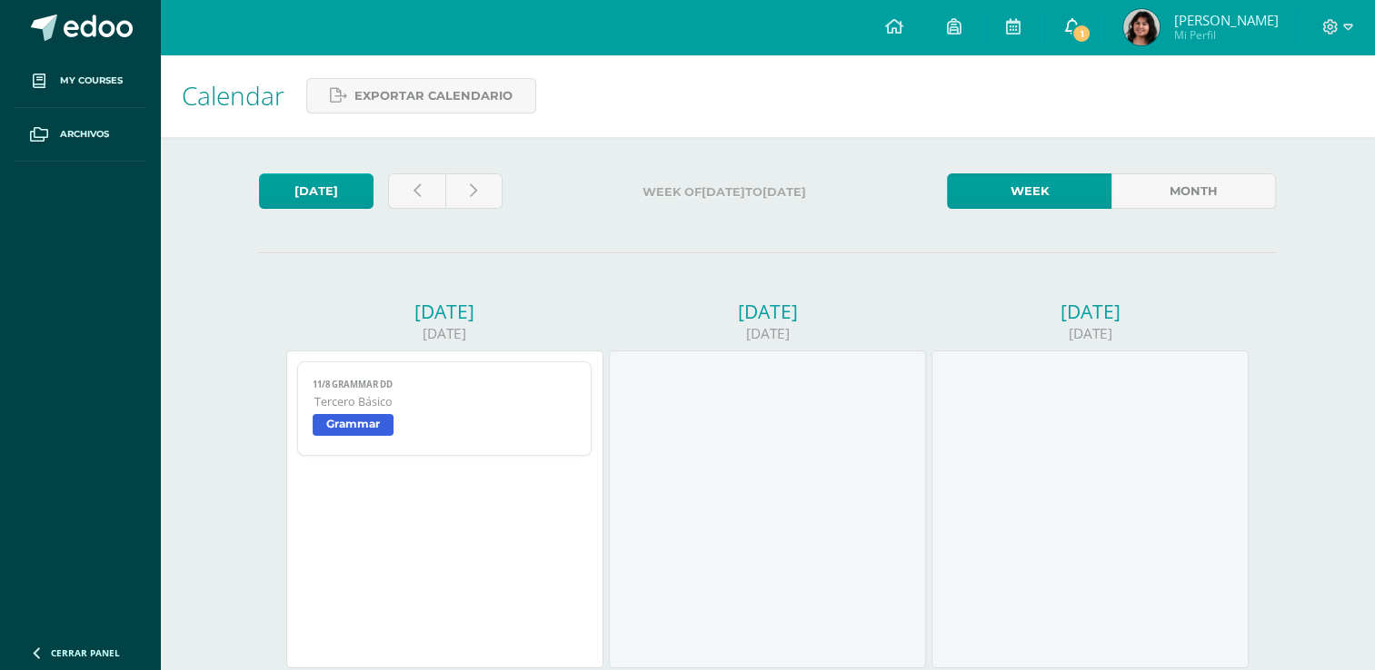
click at [1091, 26] on span "1" at bounding box center [1081, 34] width 20 height 20
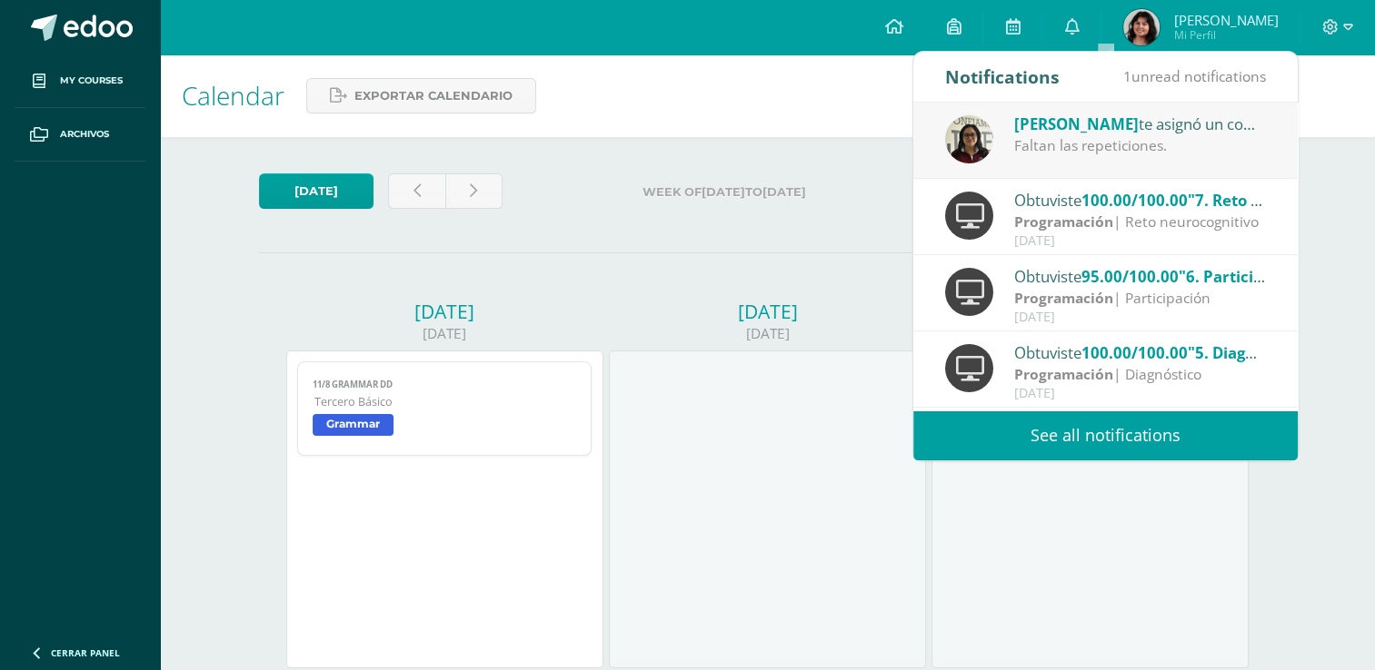
click at [1126, 113] on div "[PERSON_NAME] te asignó un comentario en '01/08 Vocabulario Animales salvajes' …" at bounding box center [1140, 124] width 253 height 24
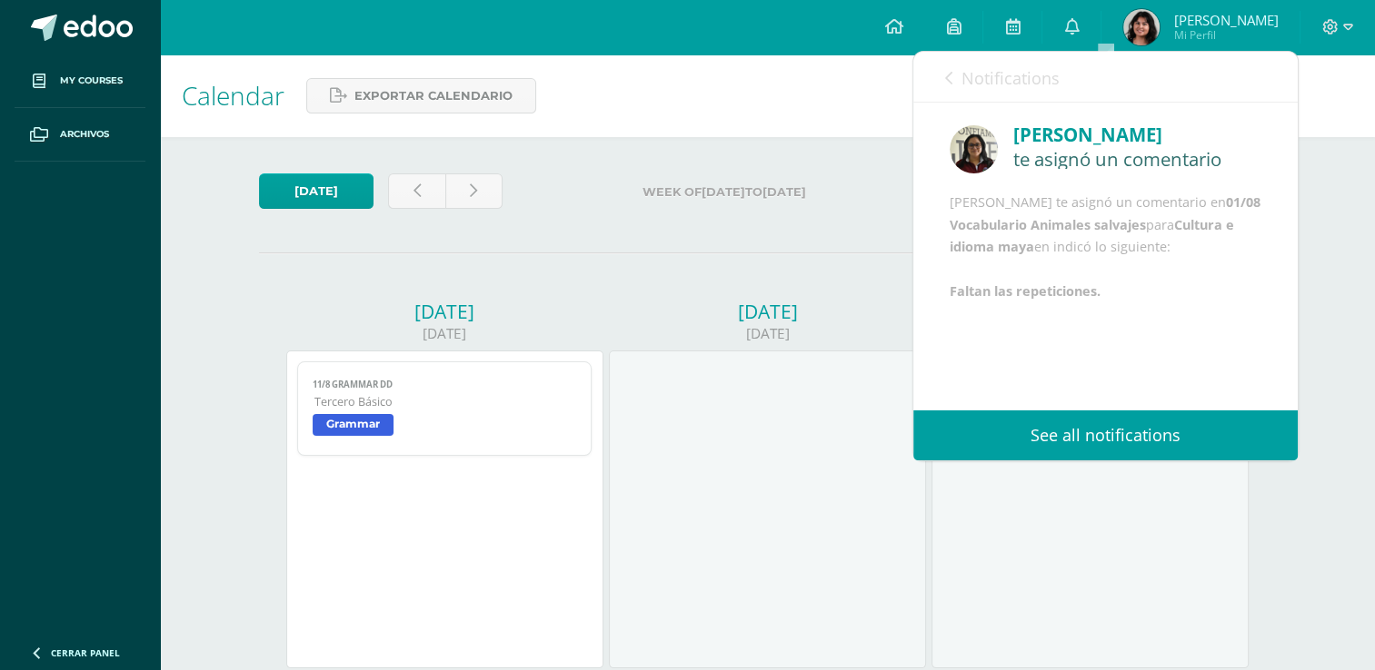
scroll to position [21, 0]
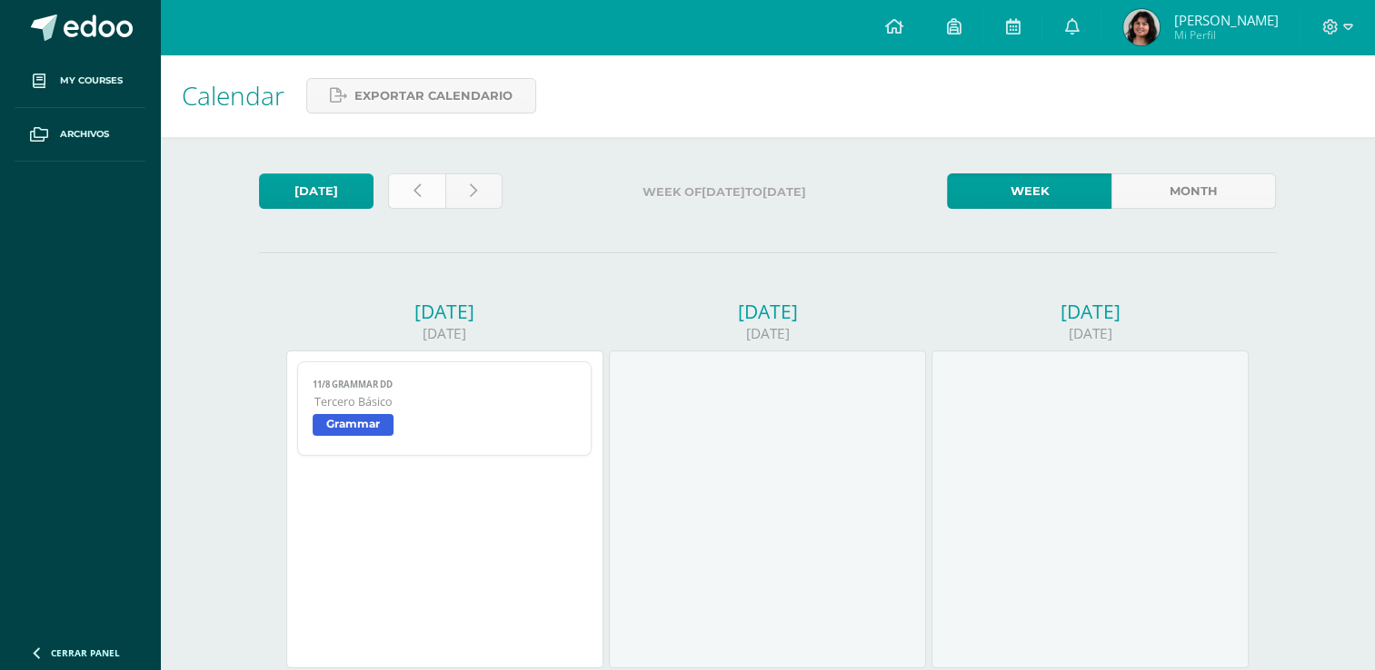
click at [422, 184] on link at bounding box center [416, 191] width 57 height 35
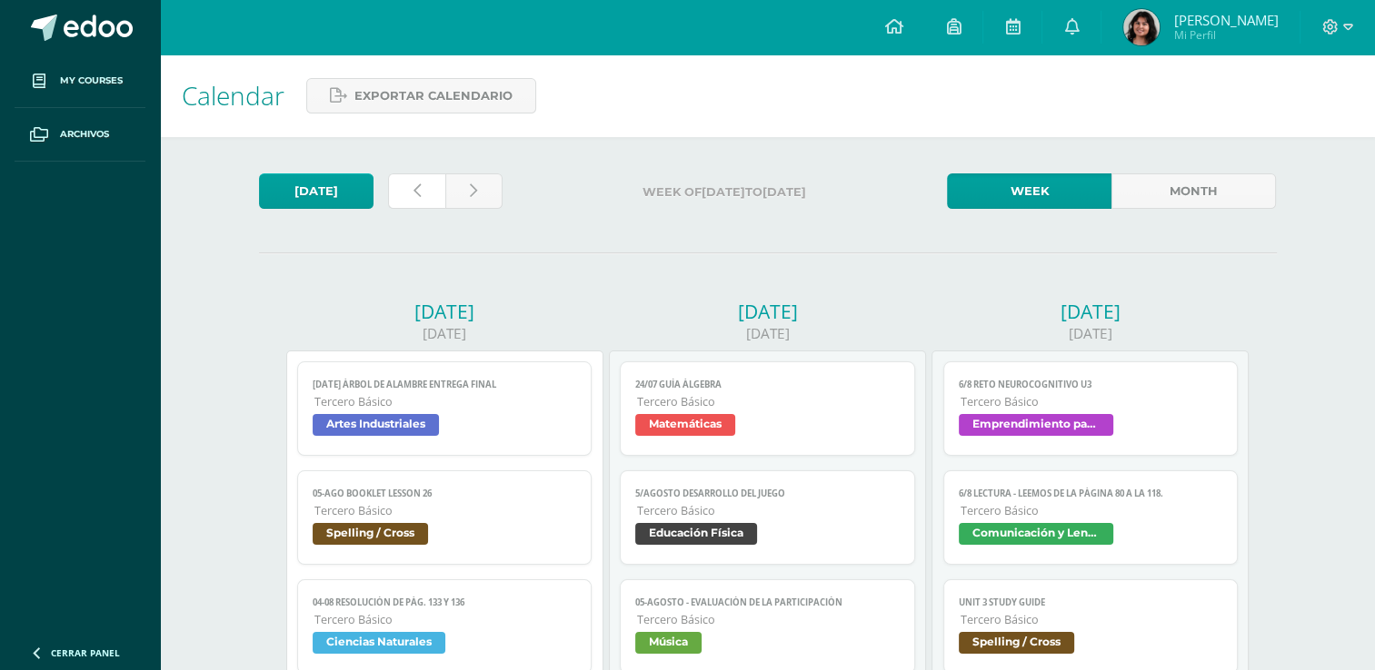
click at [422, 184] on link at bounding box center [416, 191] width 57 height 35
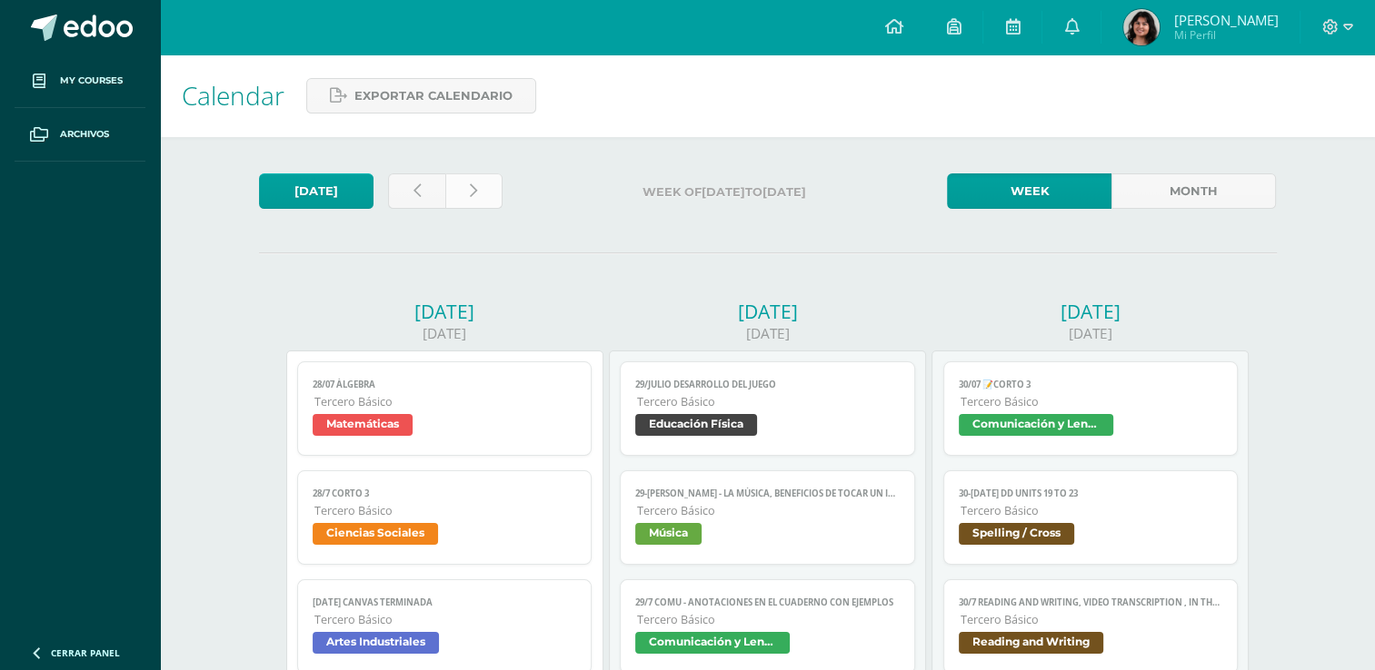
click at [463, 189] on link at bounding box center [473, 191] width 57 height 35
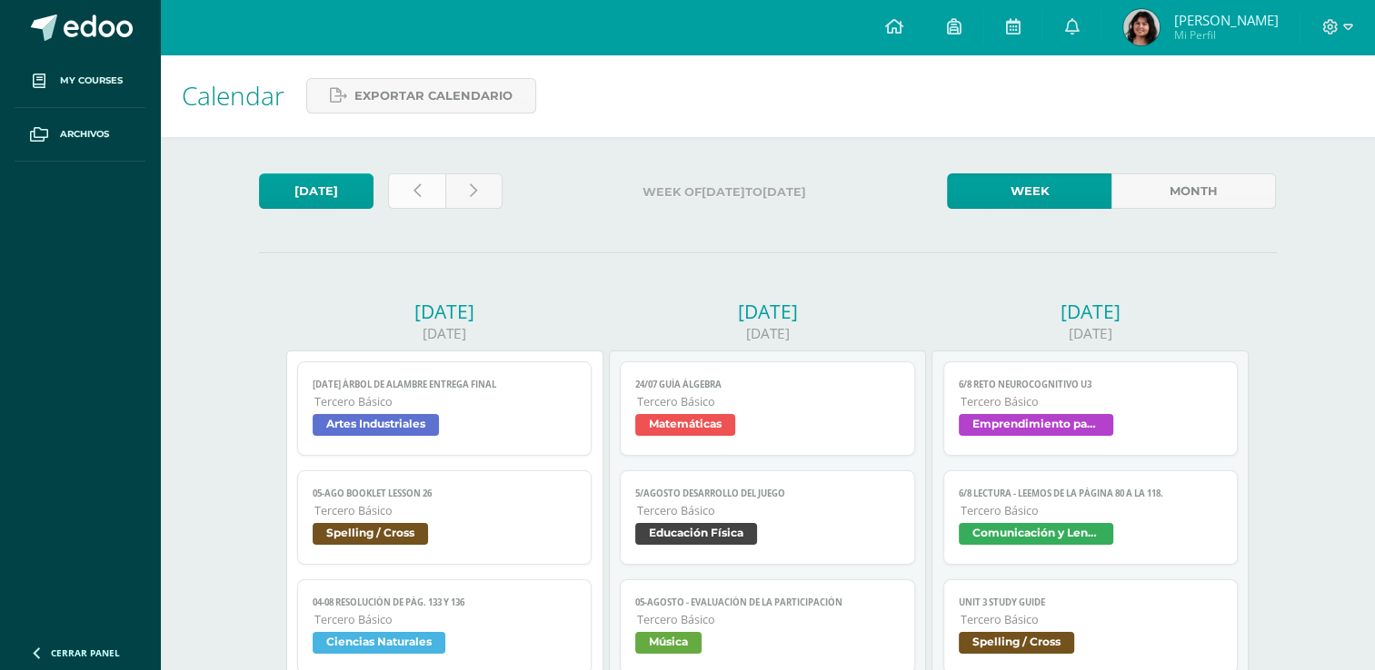
click at [417, 196] on icon at bounding box center [416, 191] width 7 height 15
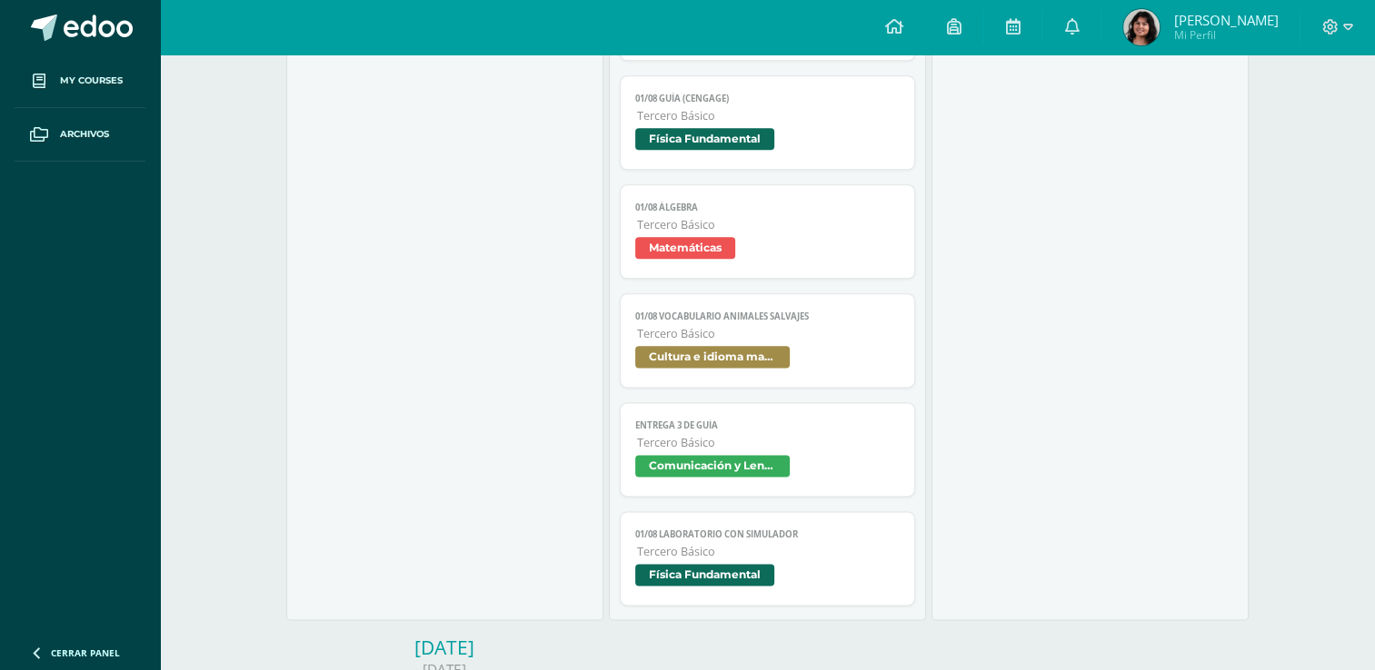
scroll to position [2271, 0]
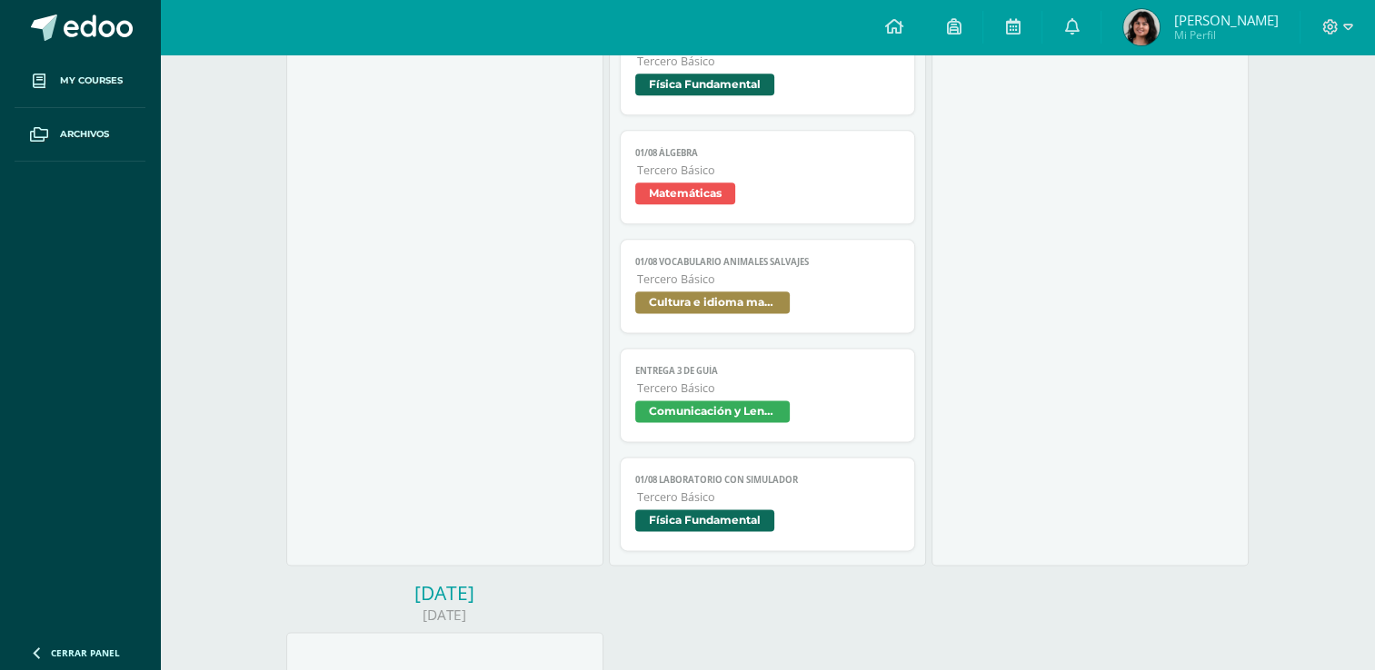
click at [730, 310] on span "Cultura e idioma maya" at bounding box center [712, 303] width 154 height 22
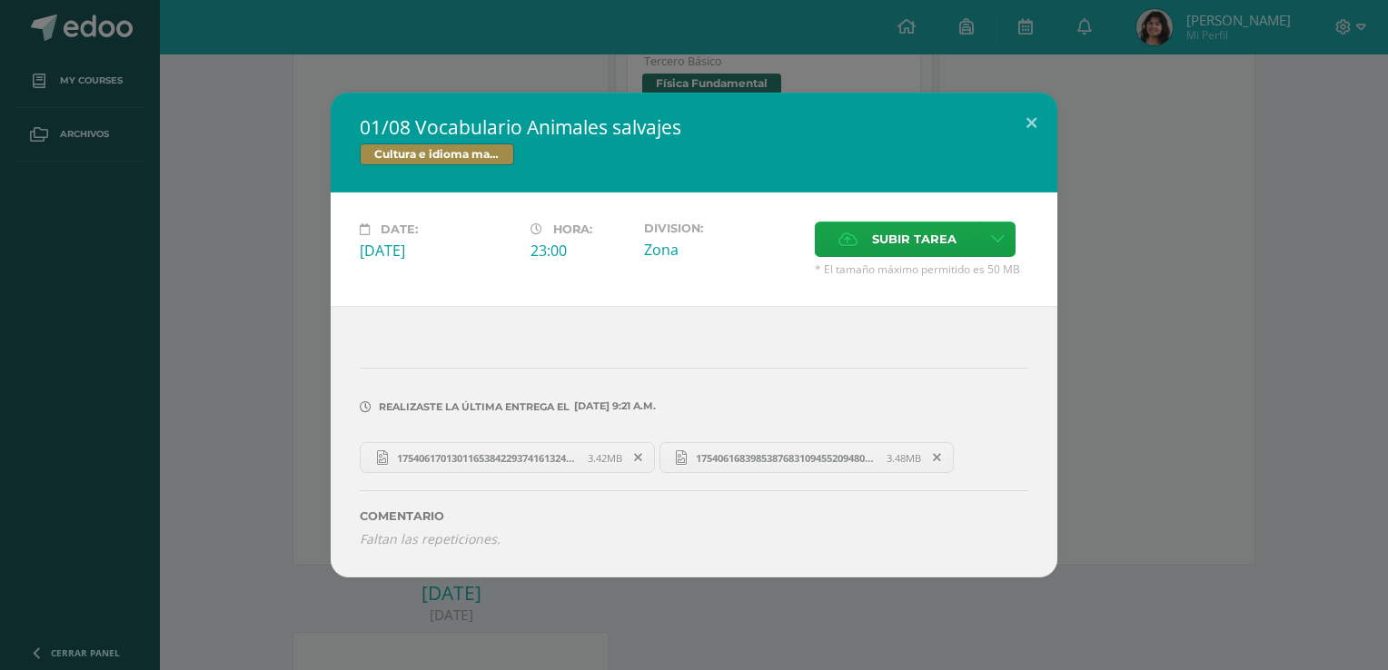
click at [472, 480] on div "Comentario Faltan las repeticiones." at bounding box center [694, 510] width 669 height 74
click at [474, 462] on span "17540617013011653842293741613243.jpg" at bounding box center [488, 459] width 200 height 14
click at [737, 454] on span "17540616839853876831094552094801.jpg" at bounding box center [787, 459] width 200 height 14
click at [872, 58] on div "01/08 Vocabulario Animales salvajes Cultura e idioma maya Date: Friday 01 de Au…" at bounding box center [694, 335] width 1388 height 670
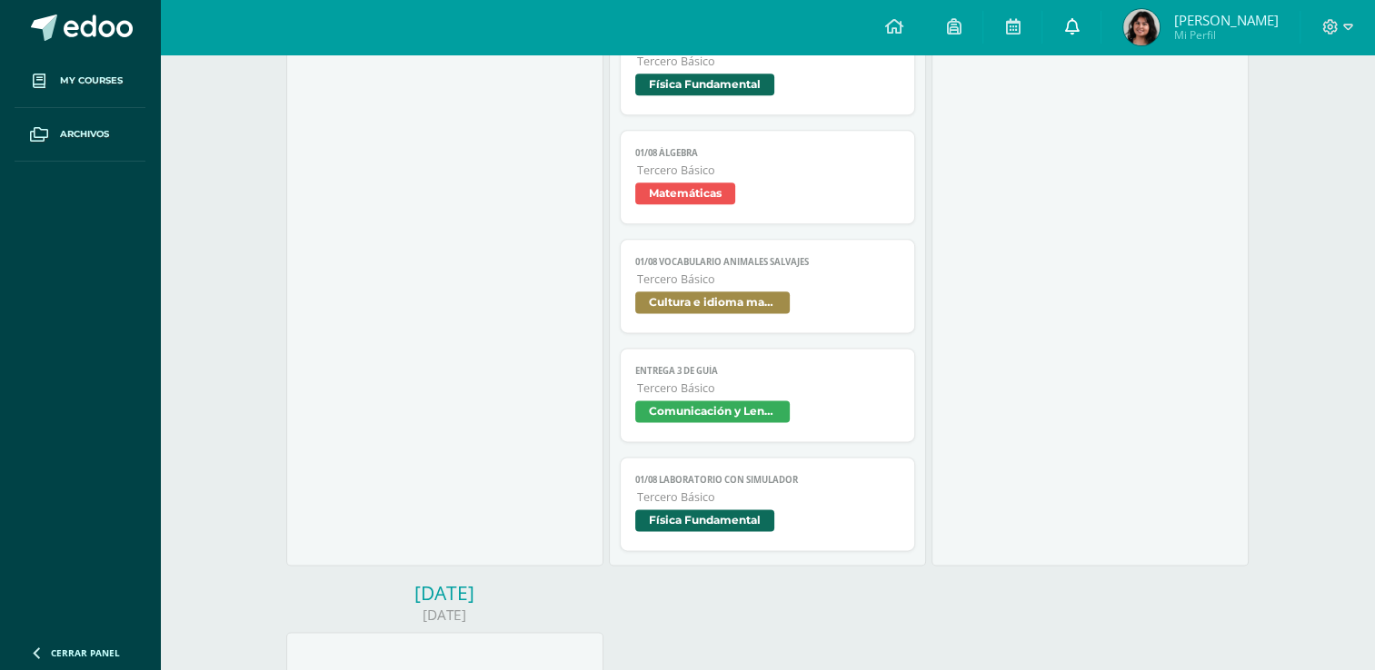
click at [1100, 35] on link at bounding box center [1071, 27] width 58 height 55
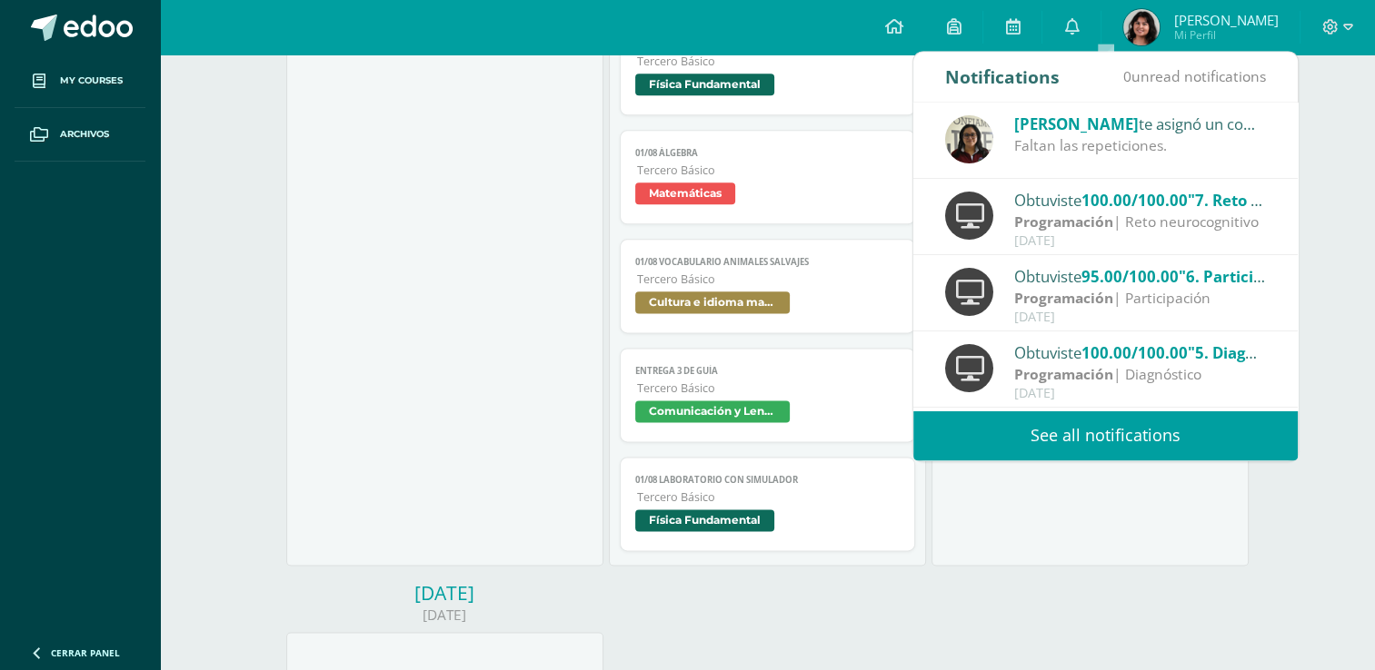
click at [1098, 147] on div "Faltan las repeticiones." at bounding box center [1140, 145] width 253 height 21
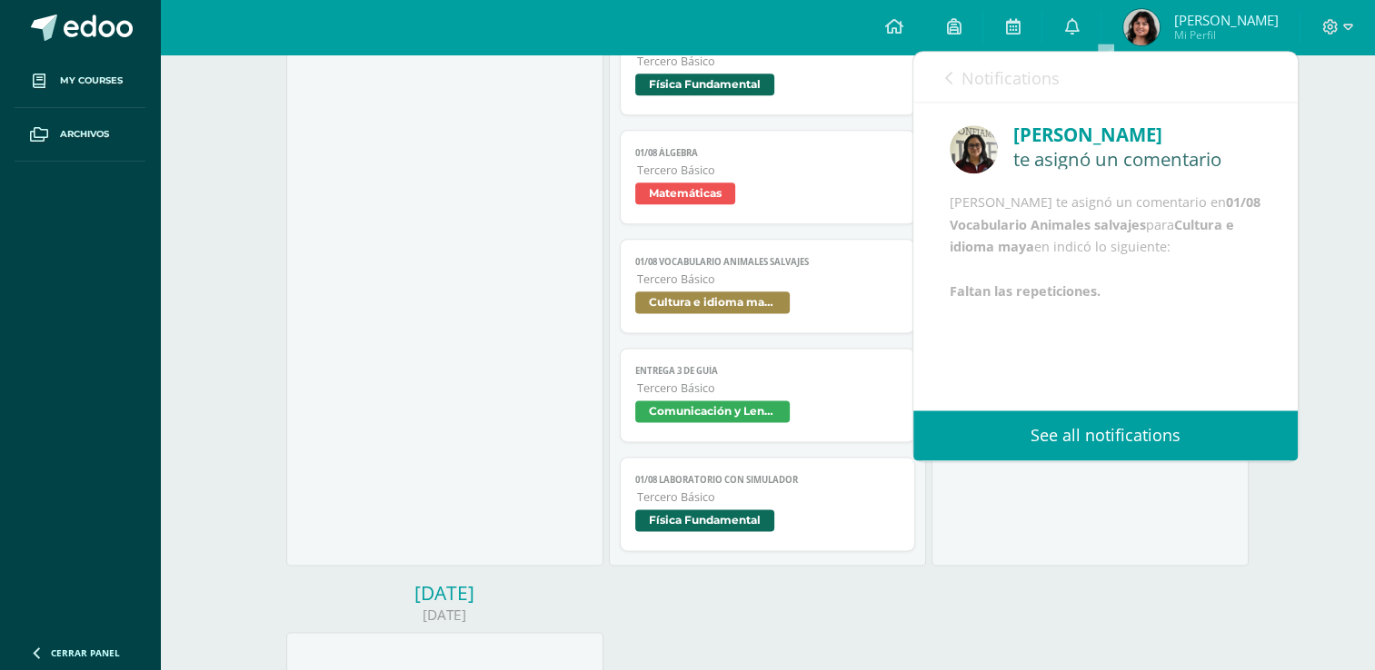
scroll to position [21, 0]
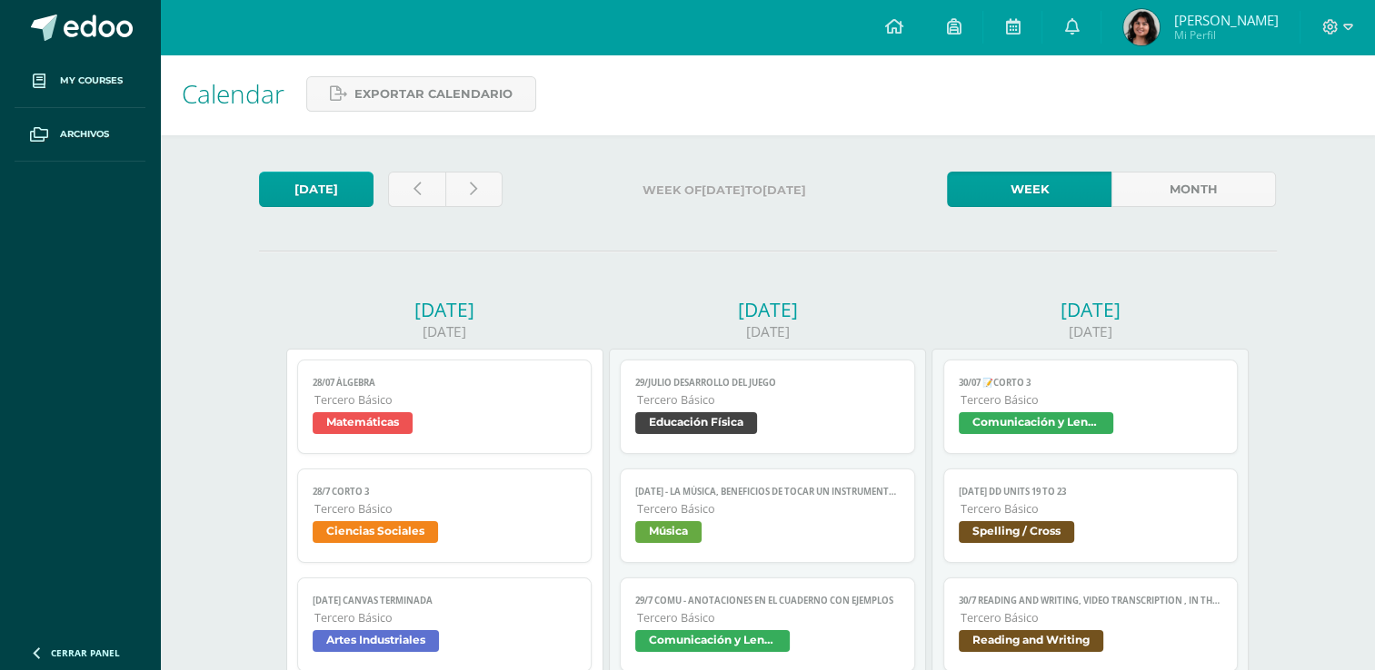
scroll to position [0, 0]
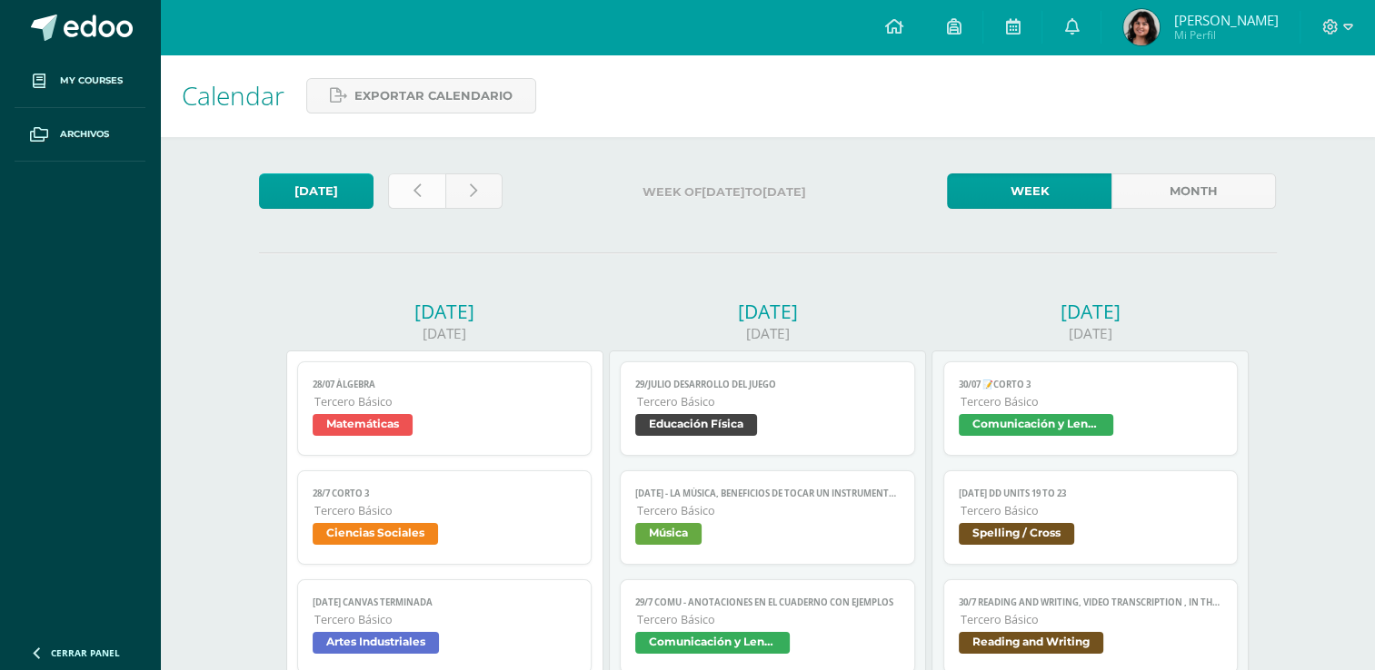
click at [418, 198] on link at bounding box center [416, 191] width 57 height 35
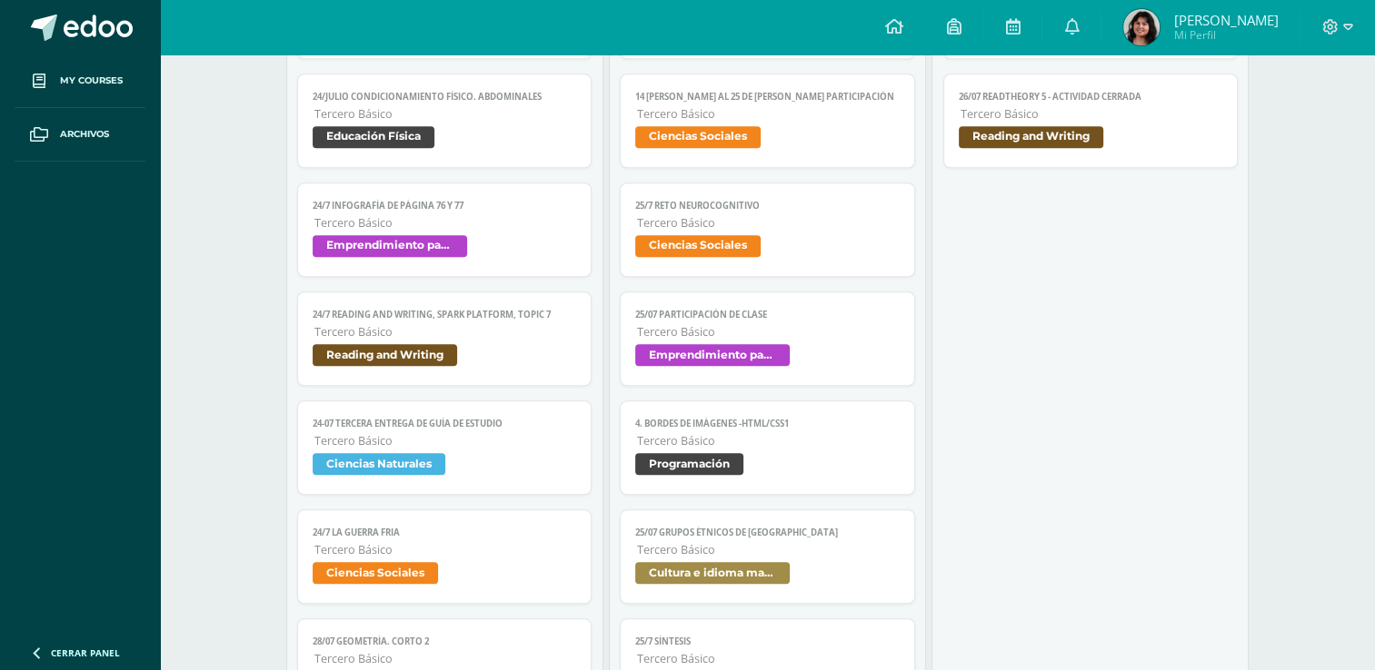
scroll to position [1565, 0]
